Goal: Communication & Community: Answer question/provide support

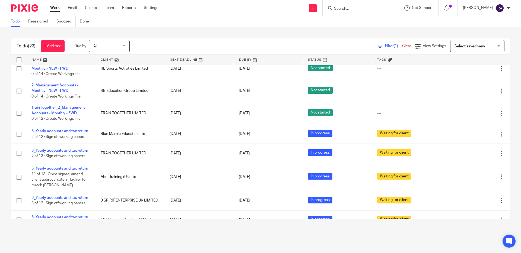
scroll to position [229, 0]
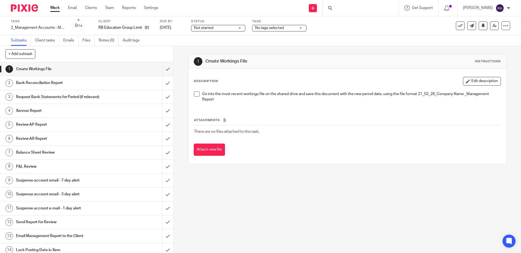
scroll to position [4, 0]
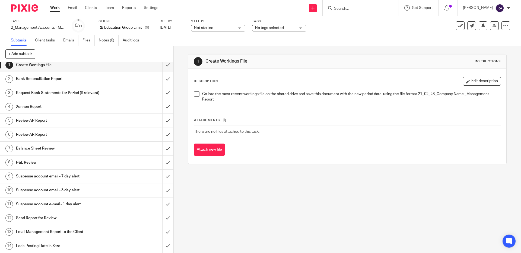
click at [60, 231] on h1 "Email Management Report to the Client" at bounding box center [63, 232] width 94 height 8
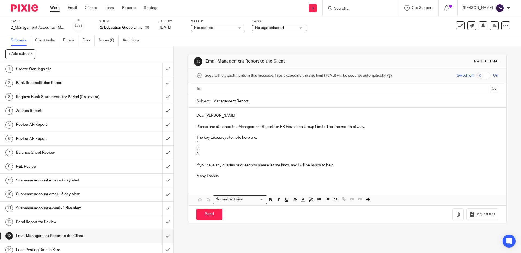
click at [215, 89] on input "text" at bounding box center [346, 89] width 281 height 6
click at [221, 128] on p "Please find attached the Management Report for RB Education Group Limited for t…" at bounding box center [346, 127] width 301 height 5
click at [215, 115] on p "Dear Ryan" at bounding box center [346, 116] width 301 height 5
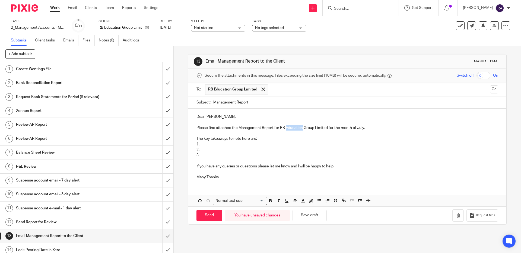
drag, startPoint x: 286, startPoint y: 128, endPoint x: 303, endPoint y: 129, distance: 16.8
click at [303, 129] on p "Please find attached the Management Report for RB Education Group Limited for t…" at bounding box center [346, 127] width 301 height 5
click at [207, 145] on p "1." at bounding box center [346, 144] width 301 height 5
click at [223, 179] on p "Many Thanks" at bounding box center [346, 177] width 301 height 5
click at [209, 175] on p "Many Thanks" at bounding box center [346, 177] width 301 height 5
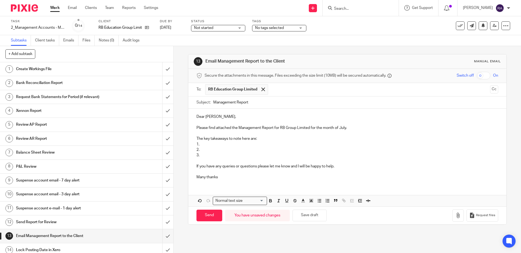
click at [226, 179] on p "Many thanks" at bounding box center [346, 177] width 301 height 5
click at [455, 216] on button "button" at bounding box center [457, 216] width 11 height 12
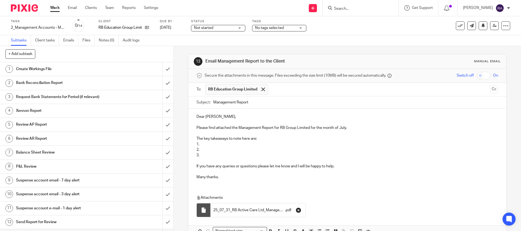
click at [297, 209] on icon "button" at bounding box center [298, 210] width 5 height 5
